Goal: Transaction & Acquisition: Purchase product/service

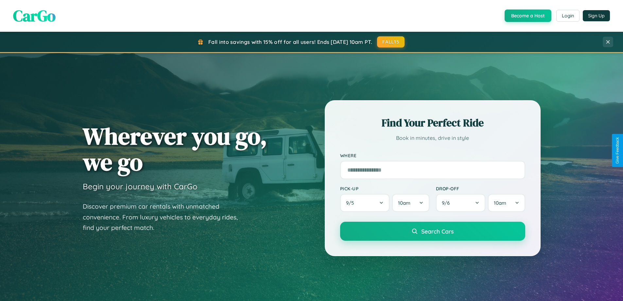
scroll to position [19, 0]
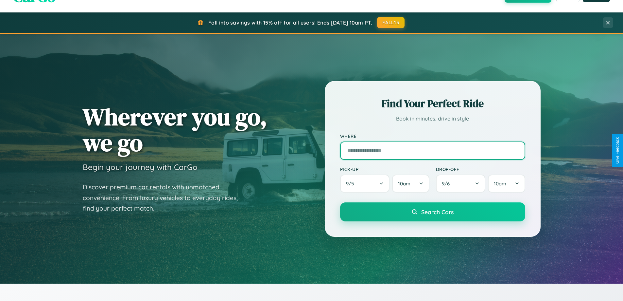
click at [433, 150] on input "text" at bounding box center [432, 150] width 185 height 18
type input "**********"
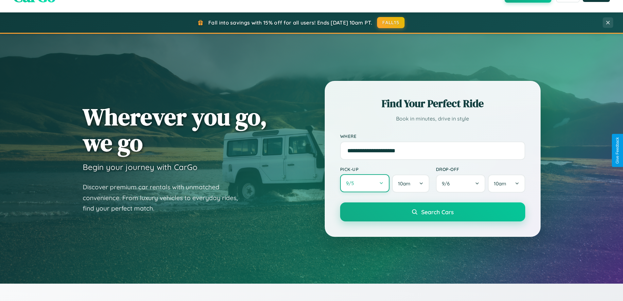
click at [365, 184] on button "9 / 5" at bounding box center [365, 183] width 50 height 18
select select "*"
select select "****"
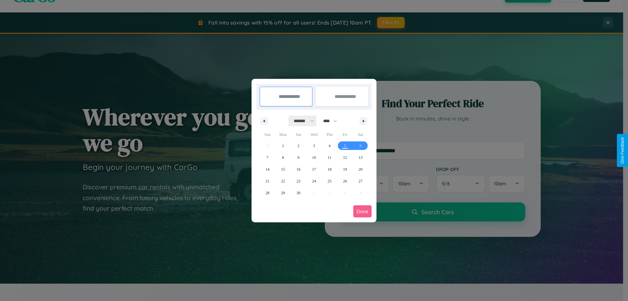
drag, startPoint x: 301, startPoint y: 121, endPoint x: 314, endPoint y: 131, distance: 16.8
click at [301, 121] on select "******* ******** ***** ***** *** **** **** ****** ********* ******* ******** **…" at bounding box center [303, 120] width 28 height 11
select select "**"
click at [267, 181] on span "21" at bounding box center [268, 181] width 4 height 12
type input "**********"
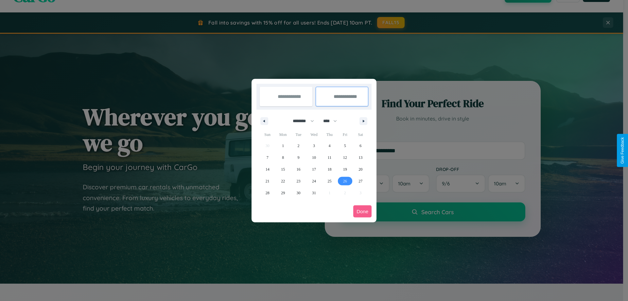
click at [345, 181] on span "26" at bounding box center [345, 181] width 4 height 12
type input "**********"
click at [363, 211] on button "Done" at bounding box center [362, 211] width 18 height 12
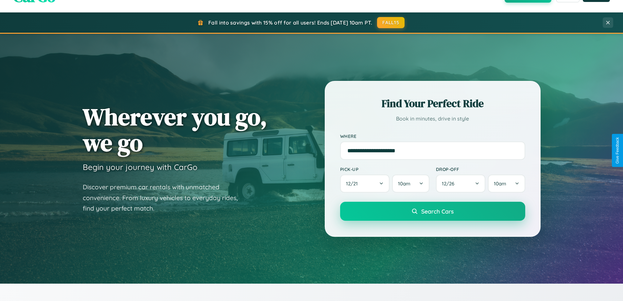
click at [433, 211] on span "Search Cars" at bounding box center [437, 210] width 32 height 7
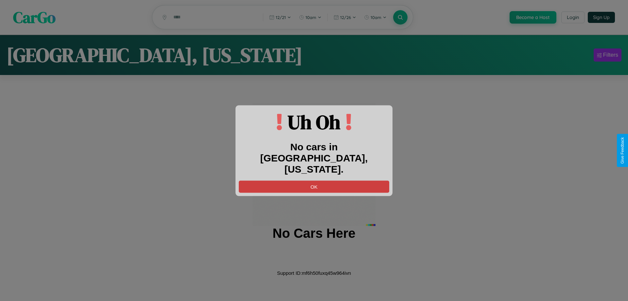
click at [314, 181] on button "OK" at bounding box center [314, 186] width 150 height 12
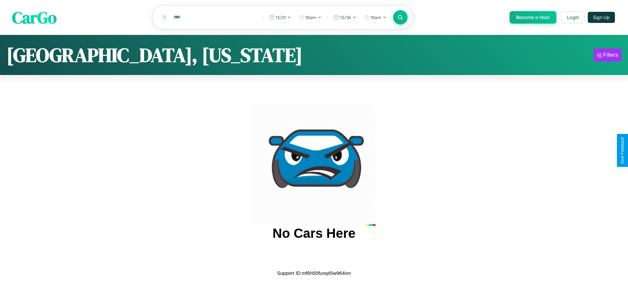
click at [34, 18] on span "CarGo" at bounding box center [34, 17] width 44 height 23
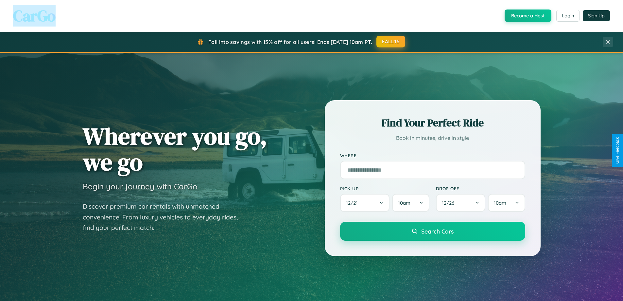
click at [391, 42] on button "FALL15" at bounding box center [391, 42] width 29 height 12
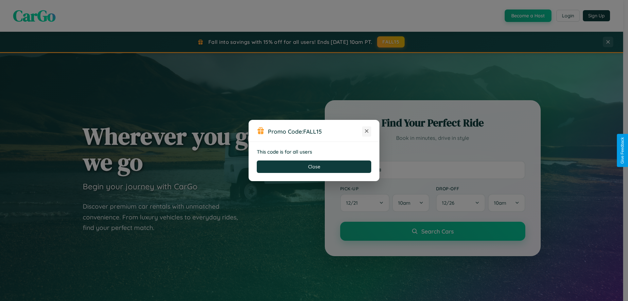
click at [367, 131] on icon at bounding box center [366, 131] width 7 height 7
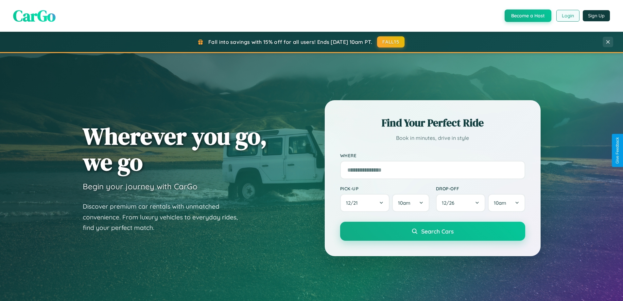
click at [568, 16] on button "Login" at bounding box center [568, 16] width 23 height 12
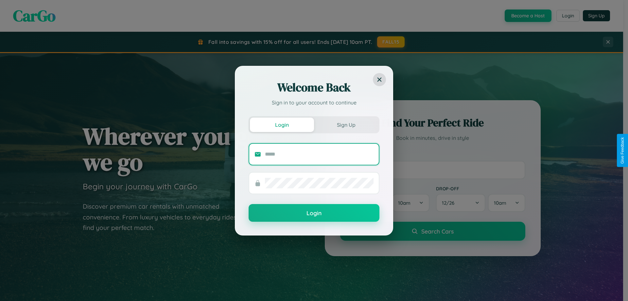
click at [319, 154] on input "text" at bounding box center [319, 154] width 109 height 10
type input "**********"
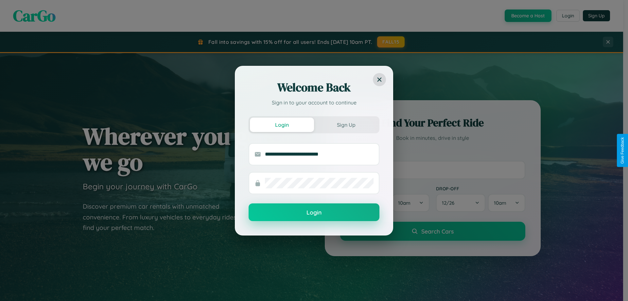
click at [314, 212] on button "Login" at bounding box center [314, 212] width 131 height 18
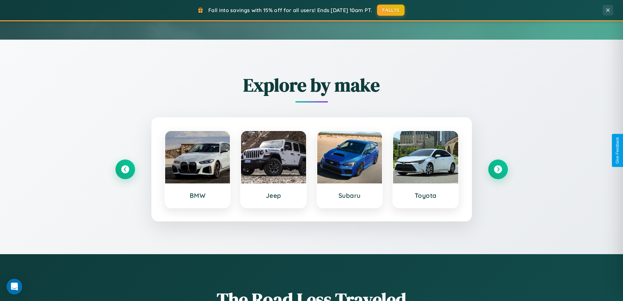
scroll to position [282, 0]
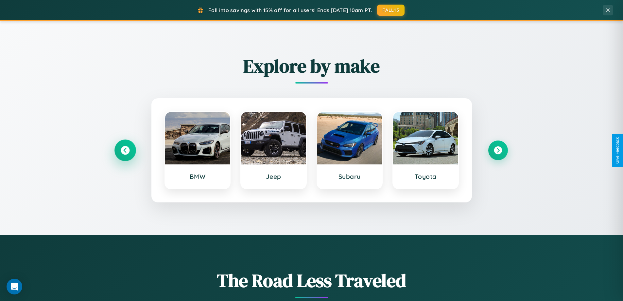
click at [125, 150] on icon at bounding box center [125, 150] width 9 height 9
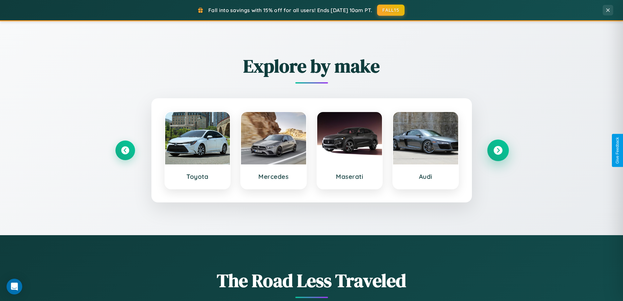
click at [498, 150] on icon at bounding box center [498, 150] width 9 height 9
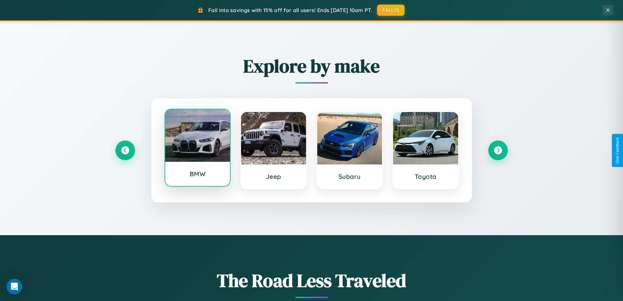
click at [197, 149] on div at bounding box center [197, 135] width 65 height 52
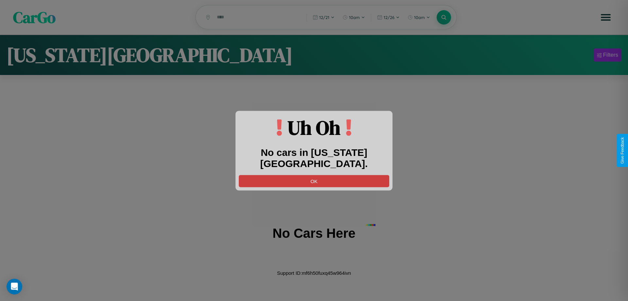
click at [314, 175] on button "OK" at bounding box center [314, 181] width 150 height 12
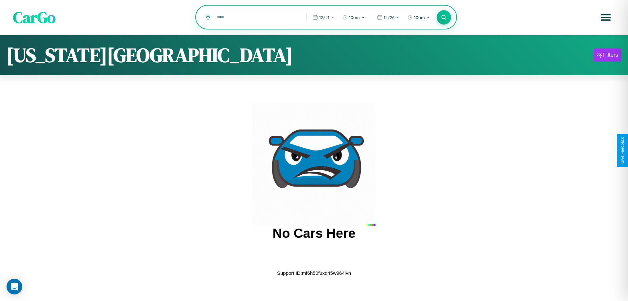
click at [257, 18] on input "text" at bounding box center [257, 16] width 86 height 11
click at [444, 17] on icon at bounding box center [444, 17] width 6 height 6
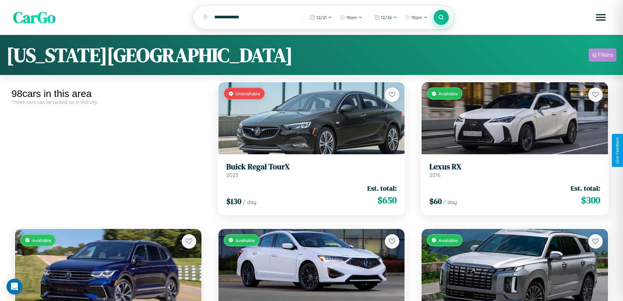
click at [603, 56] on div "Filters" at bounding box center [605, 55] width 15 height 7
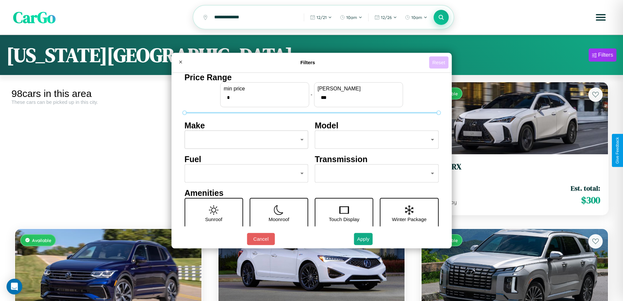
click at [440, 62] on button "Reset" at bounding box center [438, 62] width 19 height 12
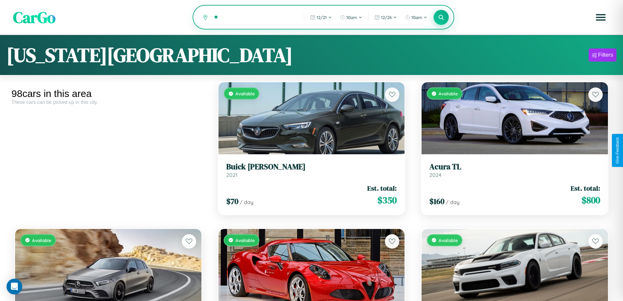
type input "*"
type input "********"
click at [441, 18] on icon at bounding box center [441, 17] width 6 height 6
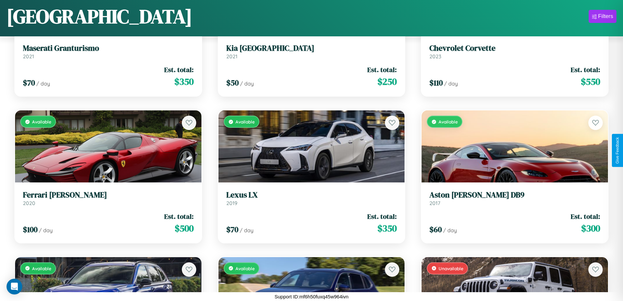
scroll to position [1264, 0]
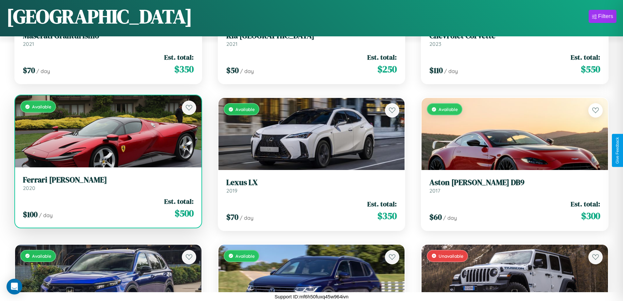
click at [107, 183] on h3 "Ferrari Enzo" at bounding box center [108, 179] width 171 height 9
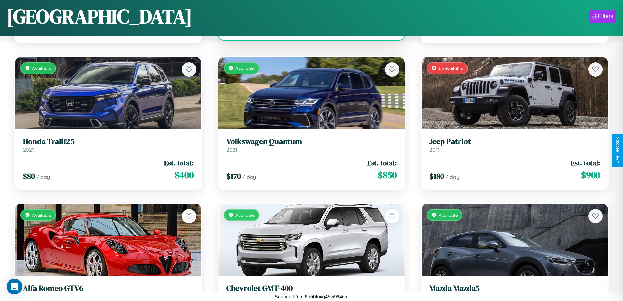
scroll to position [2583, 0]
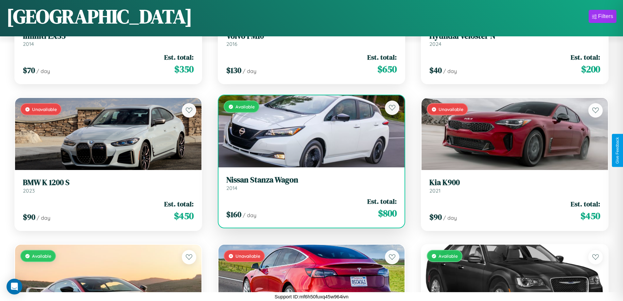
click at [309, 183] on h3 "Nissan Stanza Wagon" at bounding box center [311, 179] width 171 height 9
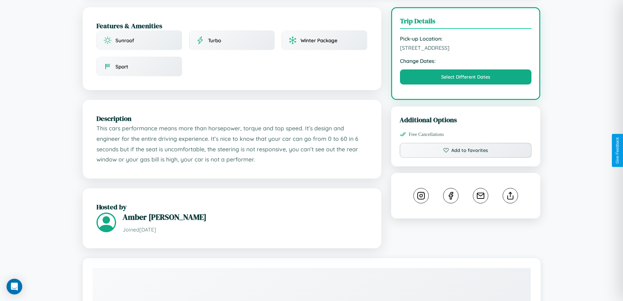
scroll to position [175, 0]
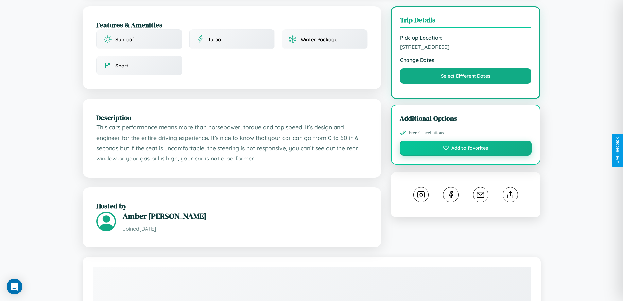
click at [466, 149] on button "Add to favorites" at bounding box center [466, 147] width 133 height 15
